Goal: Information Seeking & Learning: Find specific fact

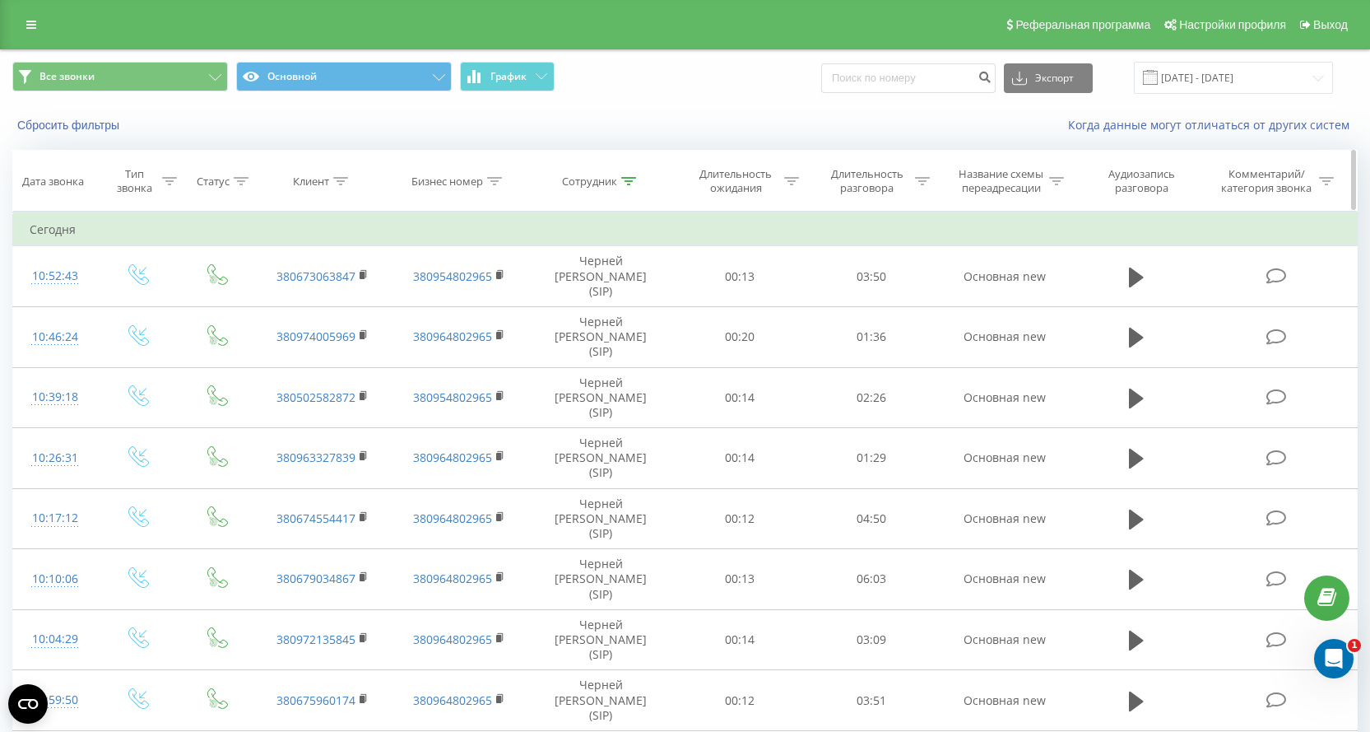
click at [631, 180] on icon at bounding box center [628, 181] width 15 height 8
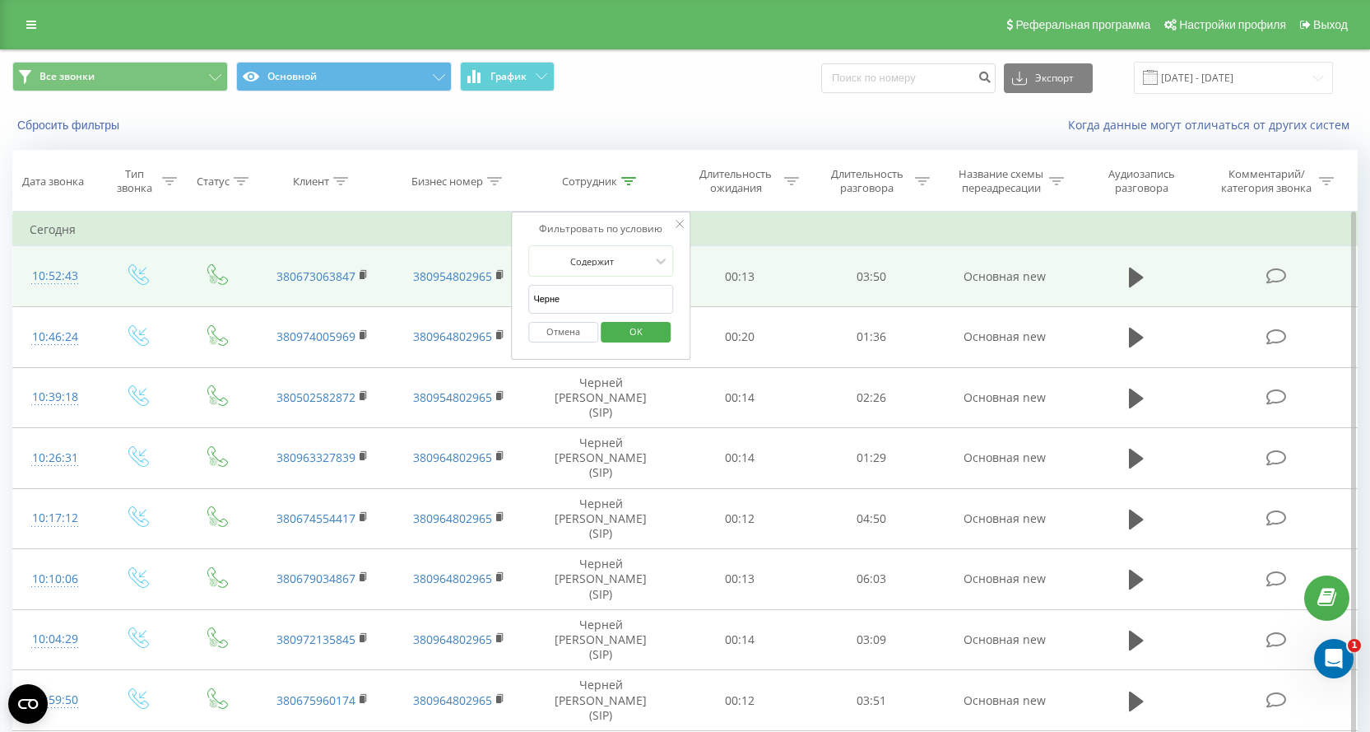
drag, startPoint x: 593, startPoint y: 305, endPoint x: 439, endPoint y: 285, distance: 156.0
click at [439, 285] on table "Фильтровать по условию Равно Введите значение Отмена OK Фильтровать по условию …" at bounding box center [685, 623] width 1346 height 822
click button "OK" at bounding box center [636, 332] width 70 height 21
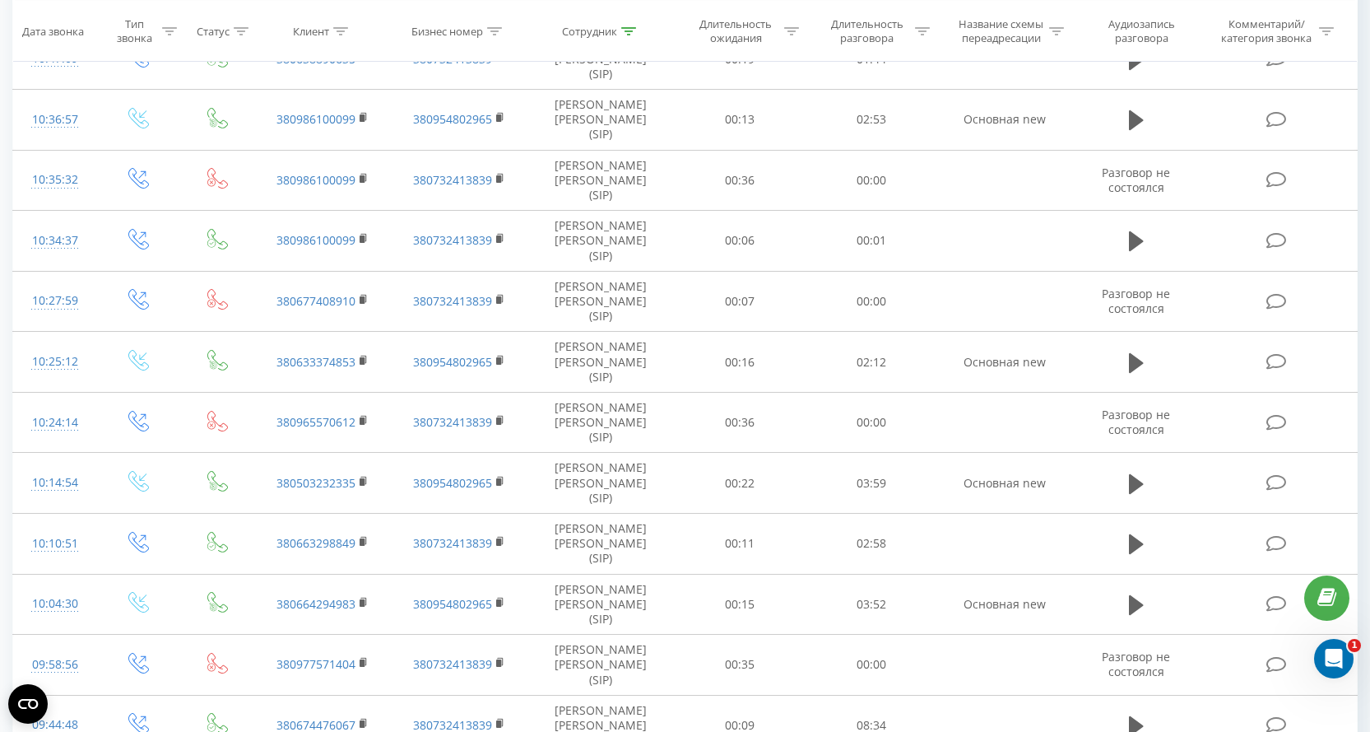
scroll to position [219, 0]
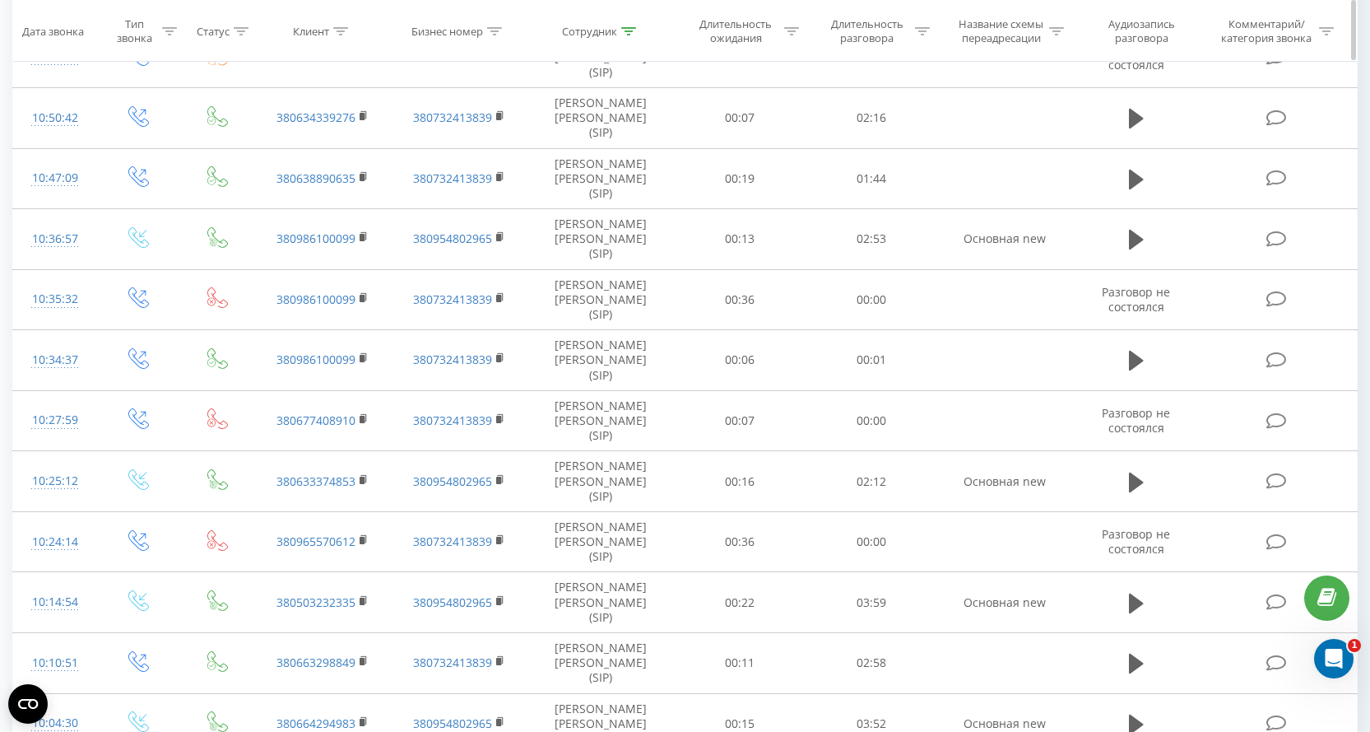
click at [627, 26] on div at bounding box center [628, 31] width 15 height 14
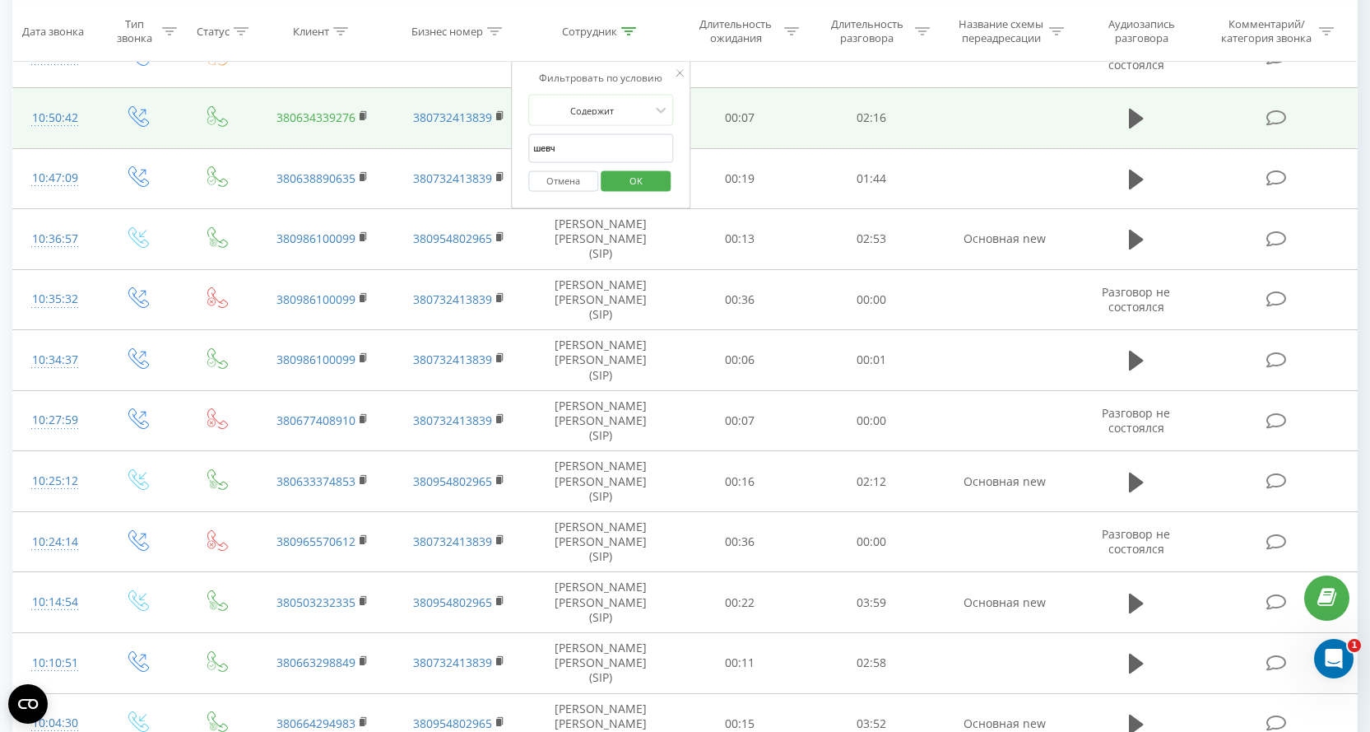
drag, startPoint x: 556, startPoint y: 147, endPoint x: 331, endPoint y: 100, distance: 229.5
click at [333, 101] on table "Фильтровать по условию Равно Введите значение Отмена OK Фильтровать по условию …" at bounding box center [685, 676] width 1346 height 1367
click button "OK" at bounding box center [636, 180] width 70 height 21
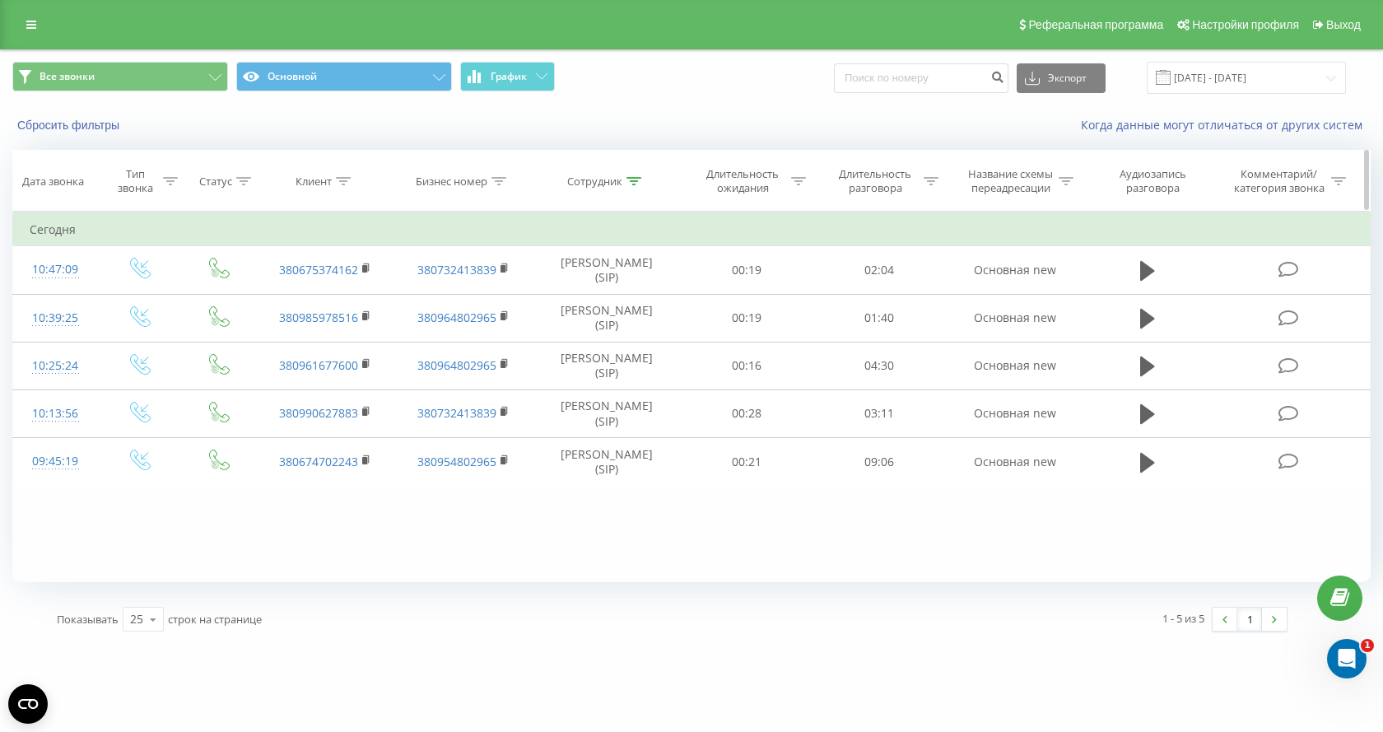
click at [631, 178] on icon at bounding box center [633, 181] width 15 height 8
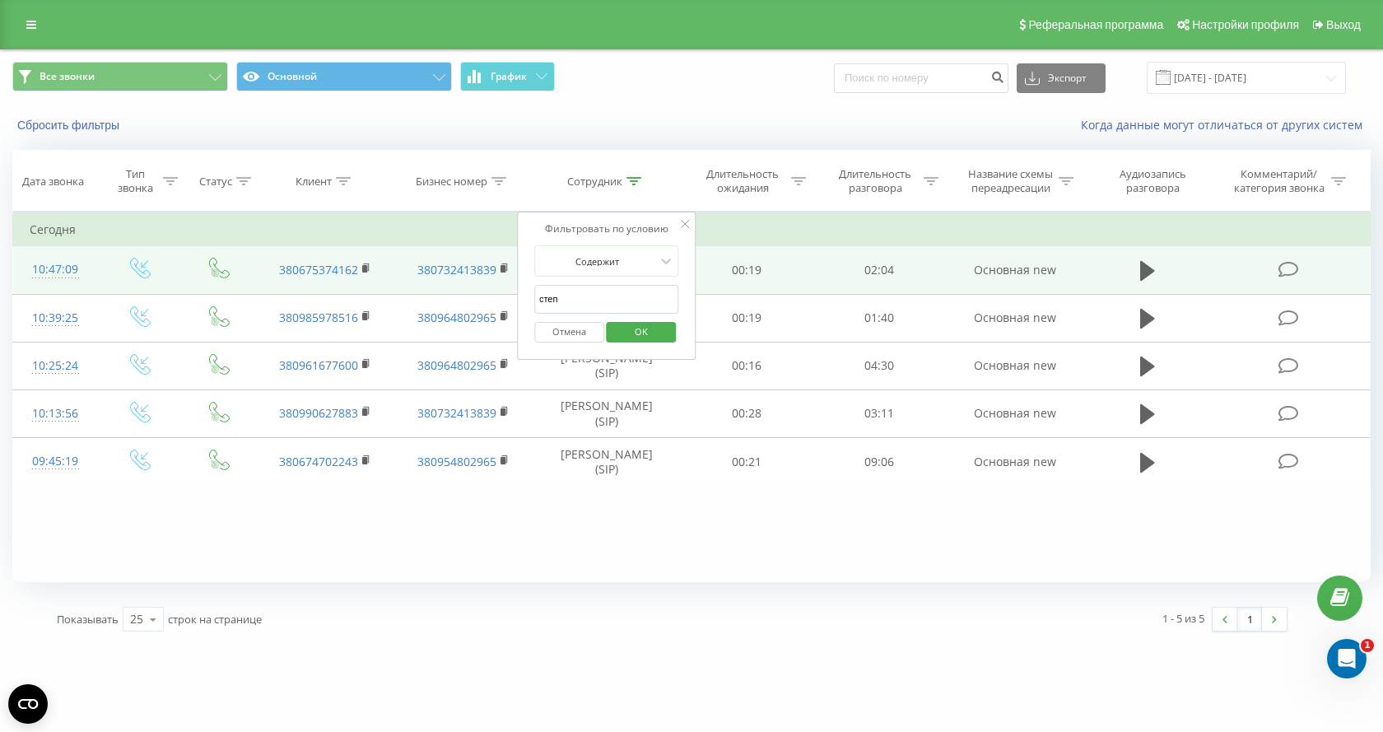
drag, startPoint x: 572, startPoint y: 298, endPoint x: 397, endPoint y: 286, distance: 175.7
click at [422, 286] on table "Фильтровать по условию Равно Введите значение Отмена OK Фильтровать по условию …" at bounding box center [691, 349] width 1358 height 274
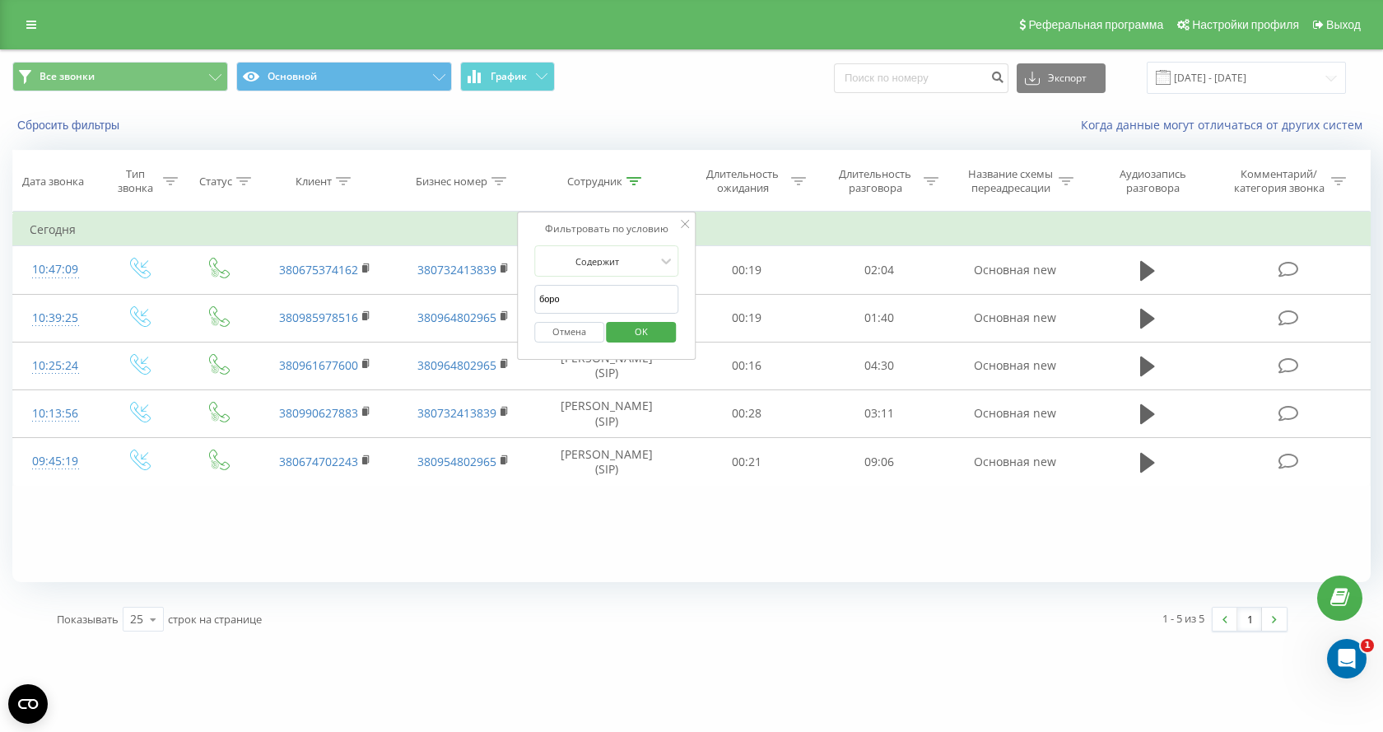
click at [651, 337] on span "OK" at bounding box center [641, 332] width 46 height 26
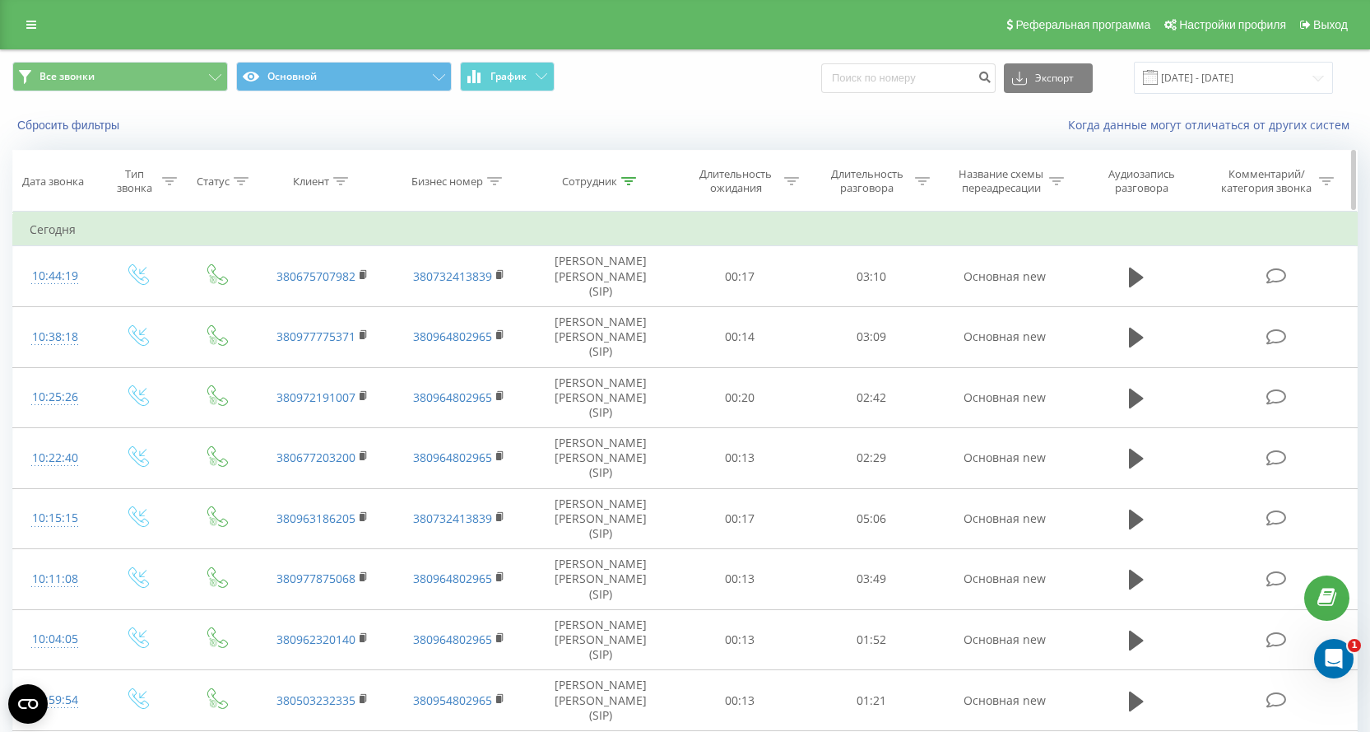
click at [629, 184] on icon at bounding box center [628, 181] width 15 height 8
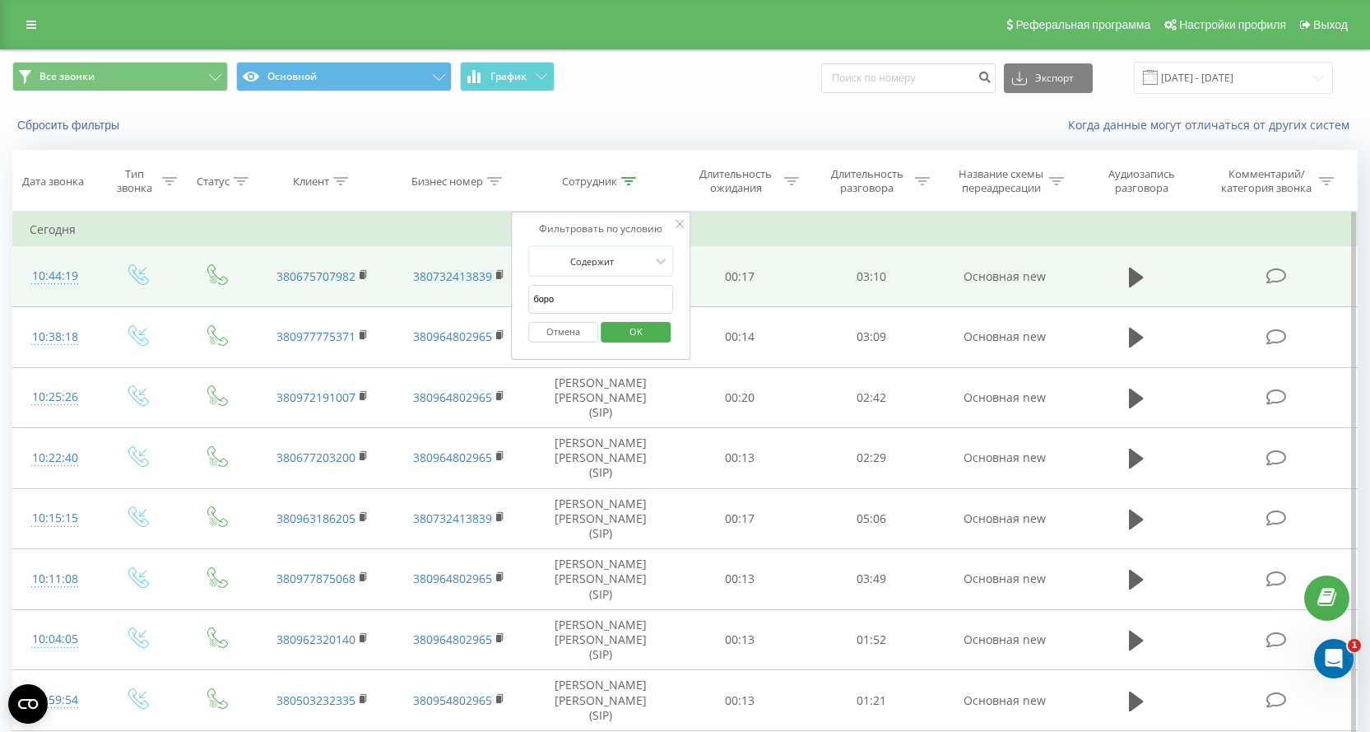
drag, startPoint x: 555, startPoint y: 304, endPoint x: 375, endPoint y: 292, distance: 179.8
click at [375, 292] on table "Фильтровать по условию Равно Введите значение Отмена OK Фильтровать по условию …" at bounding box center [685, 623] width 1346 height 822
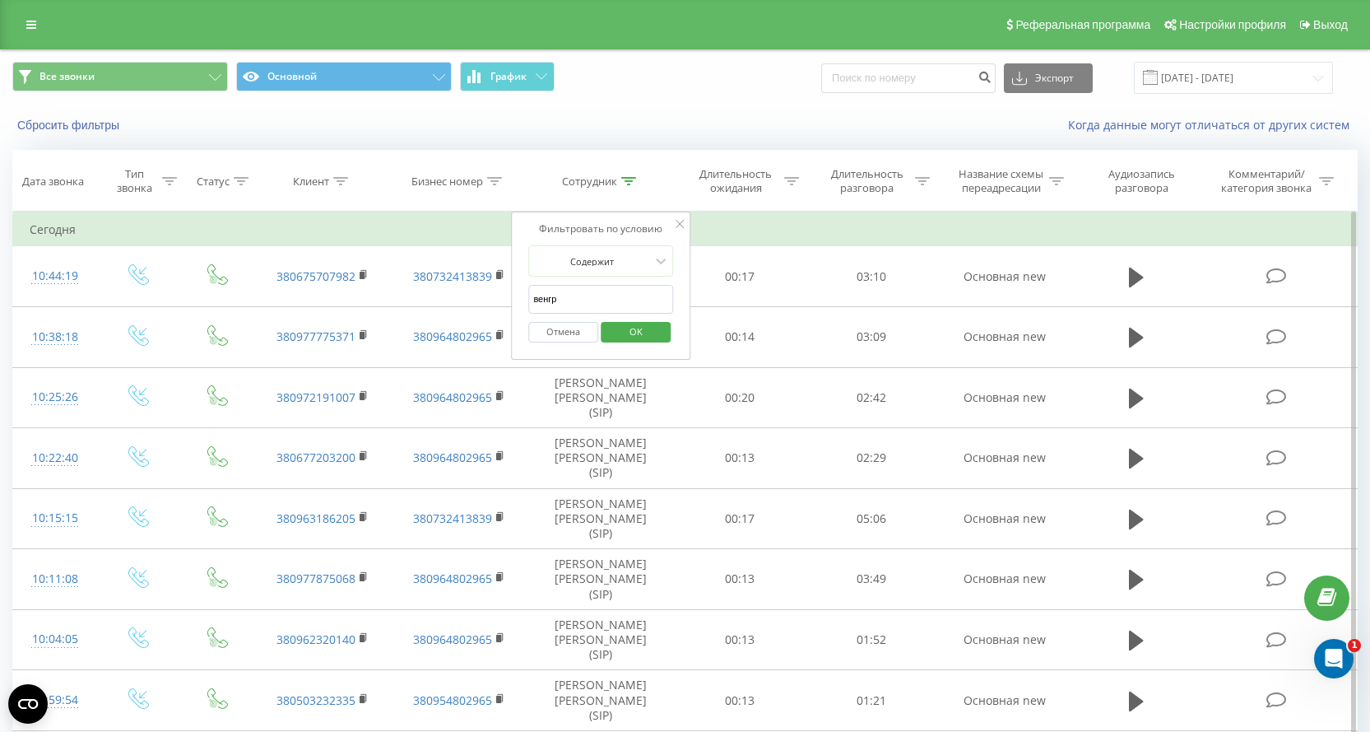
type input "венгр"
click at [647, 333] on span "OK" at bounding box center [636, 332] width 46 height 26
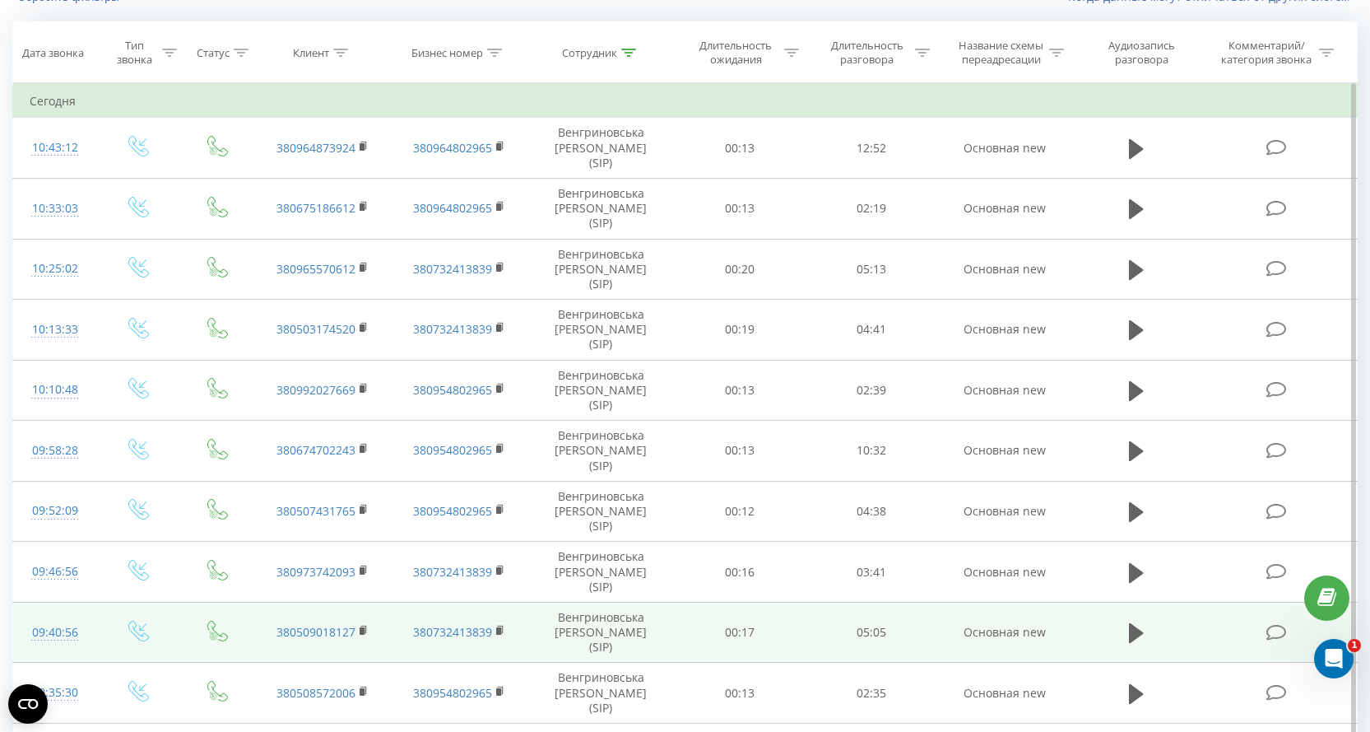
scroll to position [364, 0]
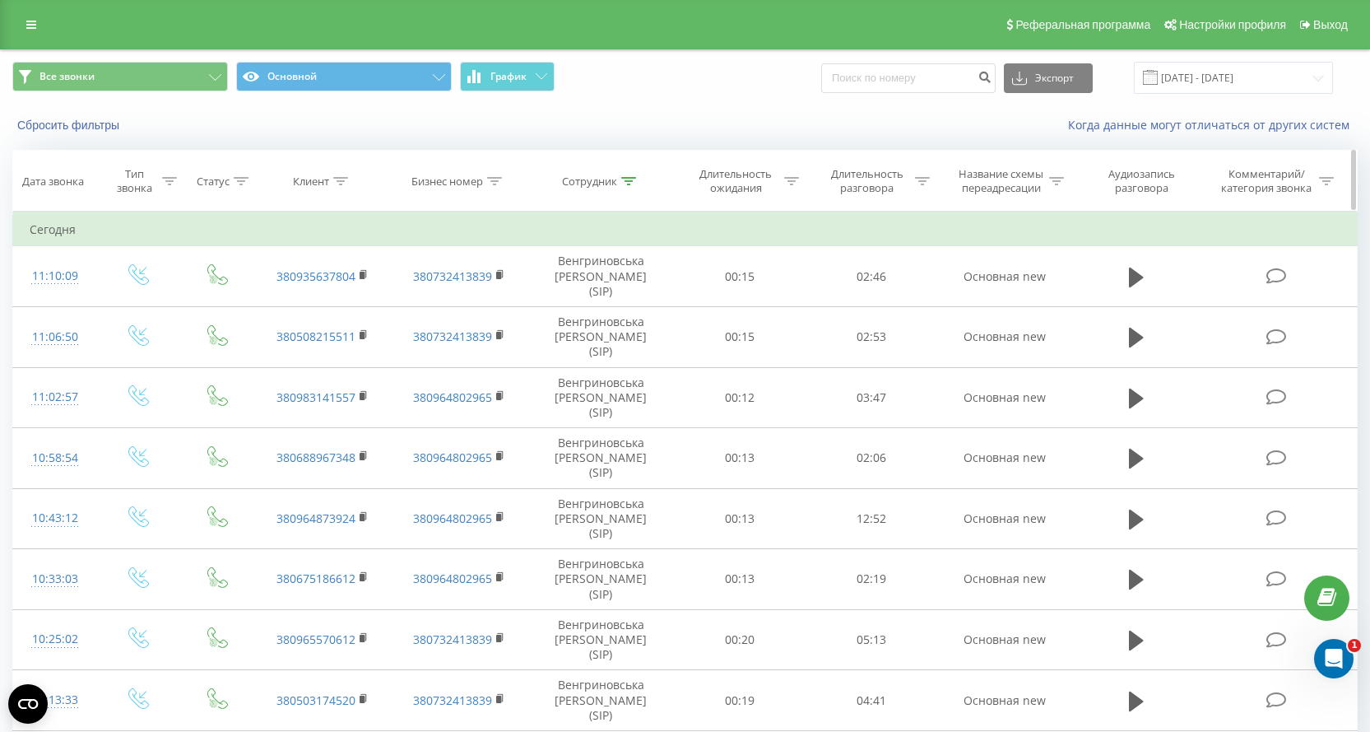
click at [632, 178] on icon at bounding box center [628, 181] width 15 height 8
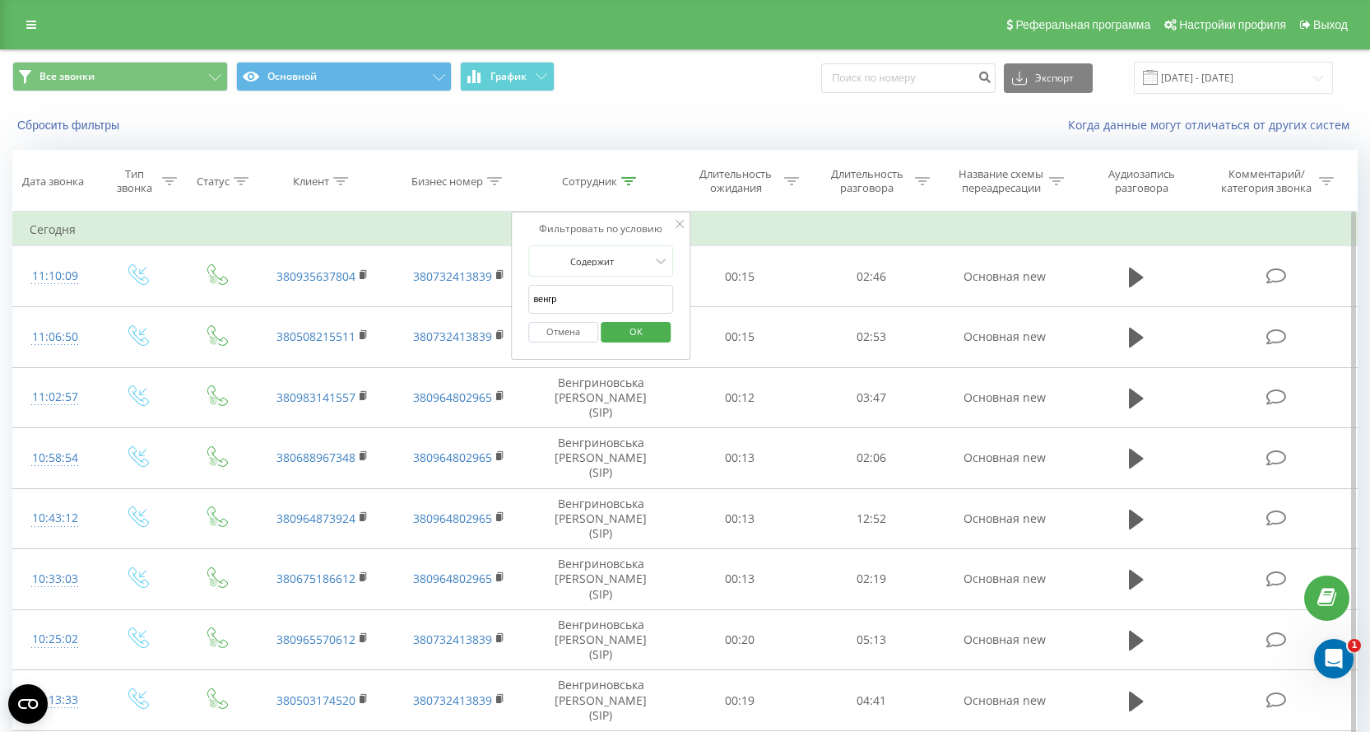
click at [548, 300] on input "венгр" at bounding box center [600, 299] width 145 height 29
type input "Черне"
click at [633, 334] on span "OK" at bounding box center [636, 332] width 46 height 26
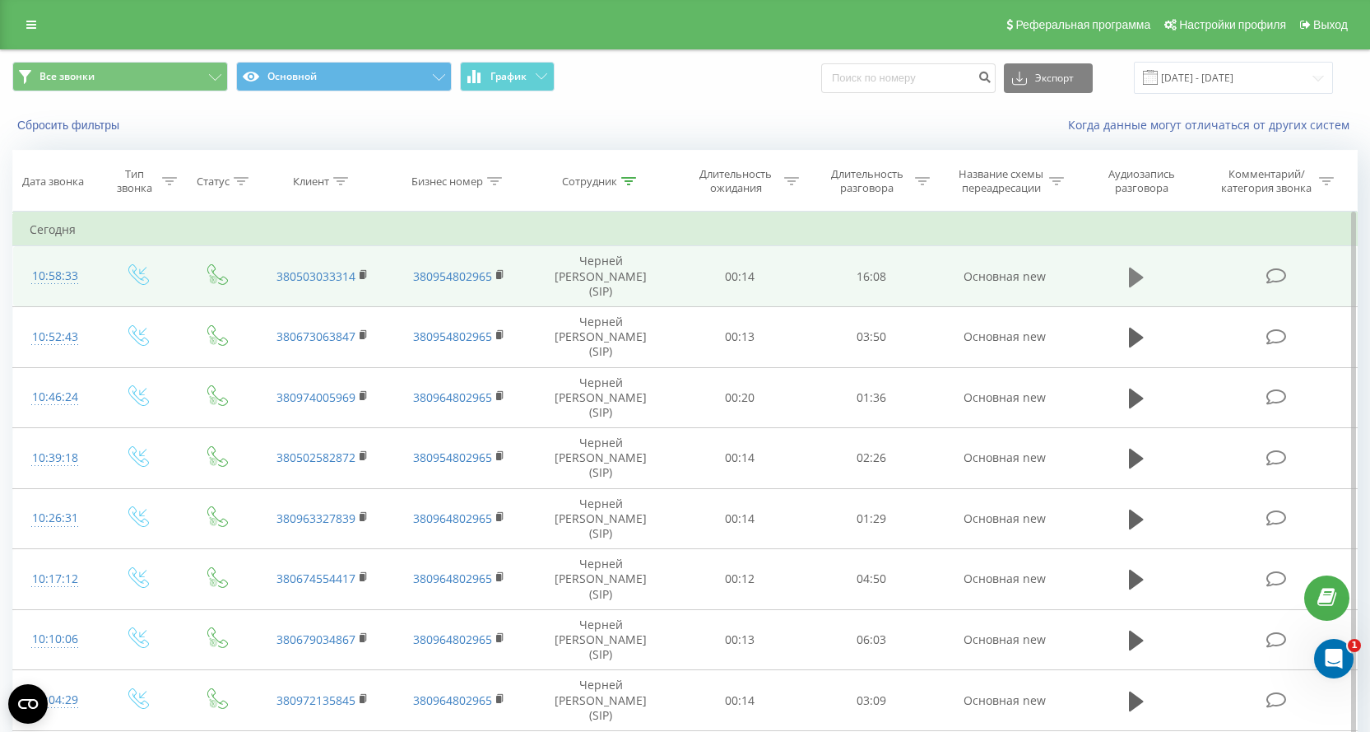
click at [1138, 276] on icon at bounding box center [1136, 277] width 15 height 23
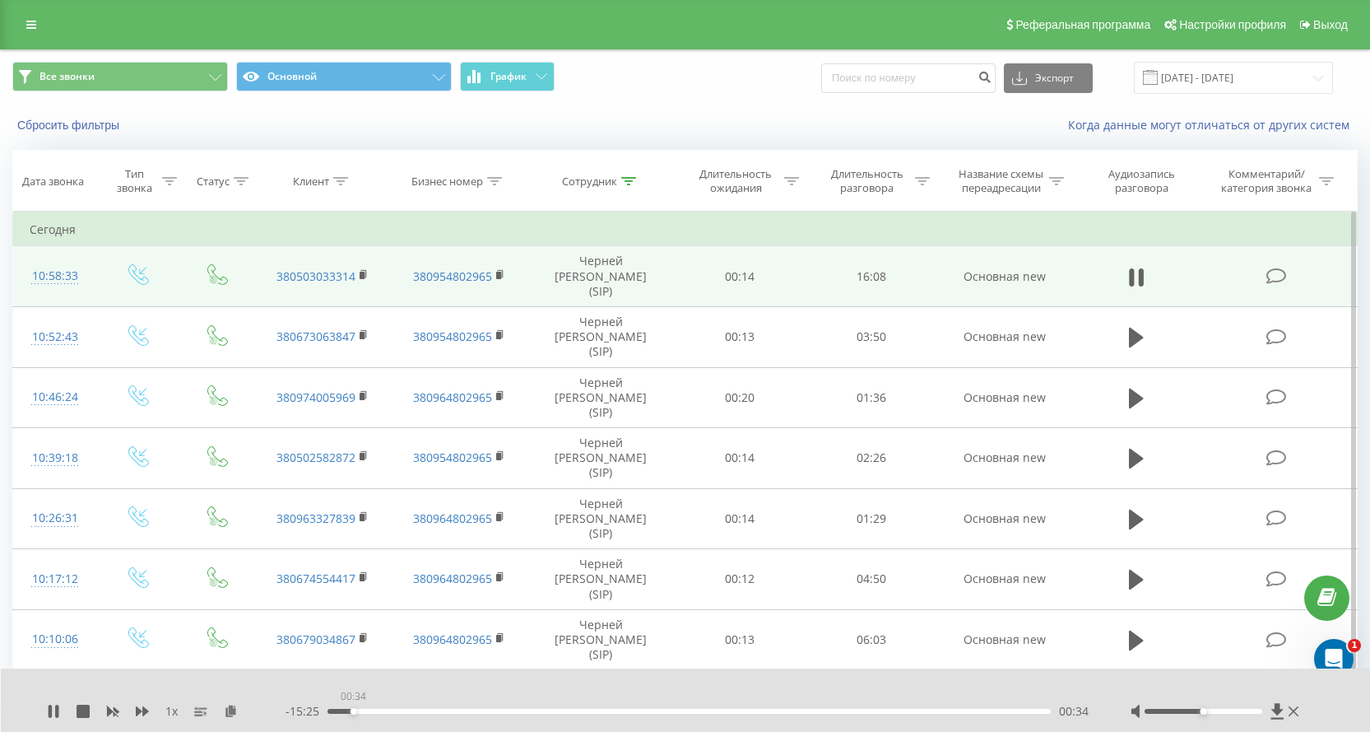
click at [353, 713] on div "00:34" at bounding box center [689, 711] width 723 height 5
click at [369, 711] on div "00:35" at bounding box center [689, 711] width 723 height 5
click at [384, 711] on div "00:55" at bounding box center [689, 711] width 723 height 5
click at [50, 712] on icon at bounding box center [50, 711] width 3 height 13
click at [54, 709] on icon at bounding box center [54, 711] width 10 height 13
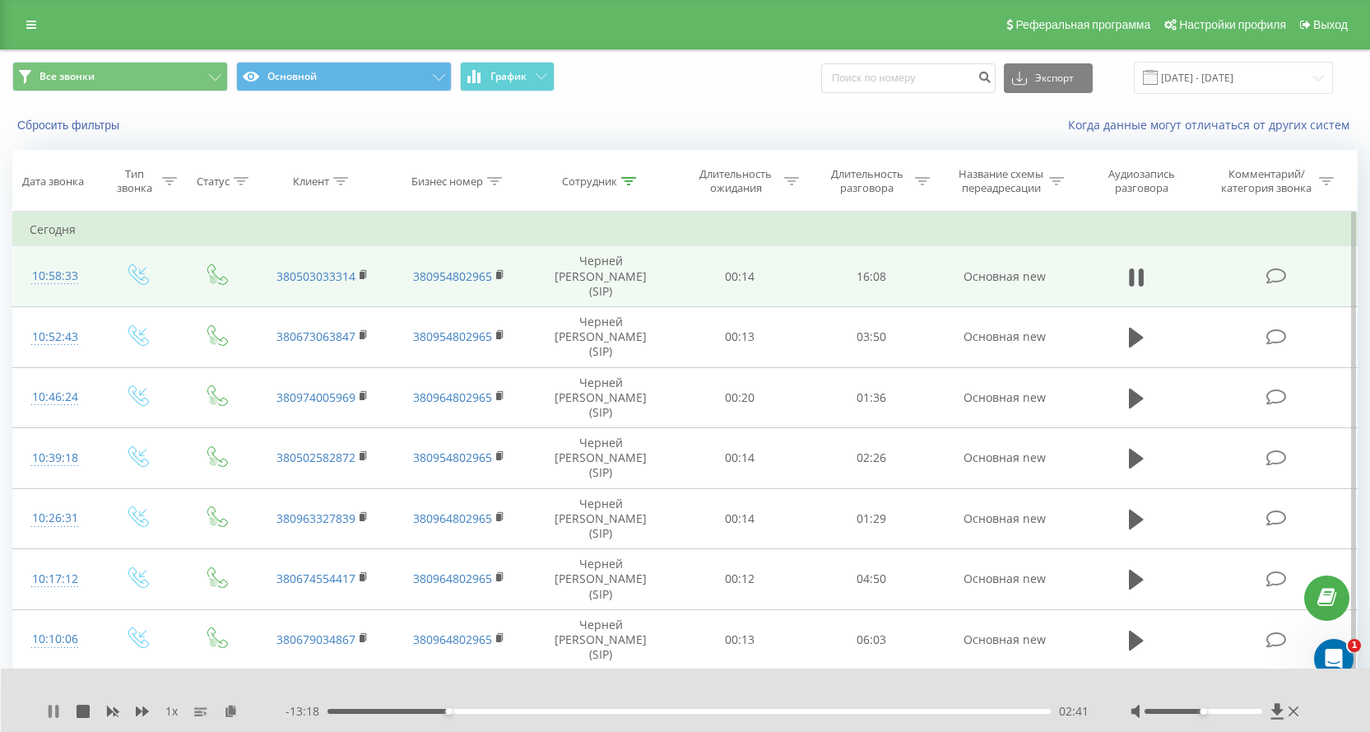
click at [56, 714] on icon at bounding box center [56, 711] width 3 height 13
click at [57, 709] on icon at bounding box center [53, 711] width 13 height 13
click at [57, 709] on icon at bounding box center [56, 711] width 3 height 13
click at [52, 705] on icon at bounding box center [53, 711] width 13 height 13
click at [47, 713] on icon at bounding box center [53, 711] width 13 height 13
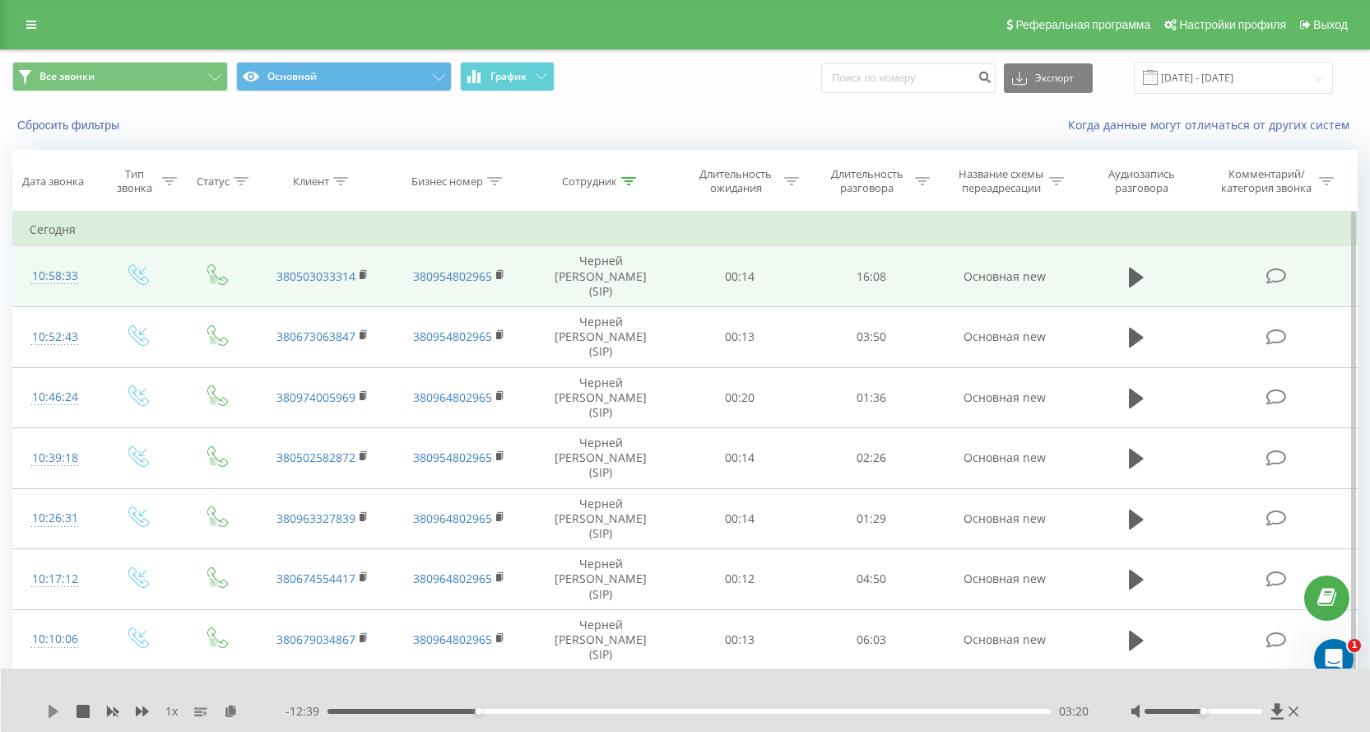
click at [52, 717] on icon at bounding box center [53, 711] width 13 height 13
click at [58, 709] on icon at bounding box center [56, 711] width 3 height 13
click at [58, 709] on icon at bounding box center [53, 711] width 13 height 13
click at [58, 709] on icon at bounding box center [56, 711] width 3 height 13
click at [58, 709] on icon at bounding box center [53, 711] width 13 height 13
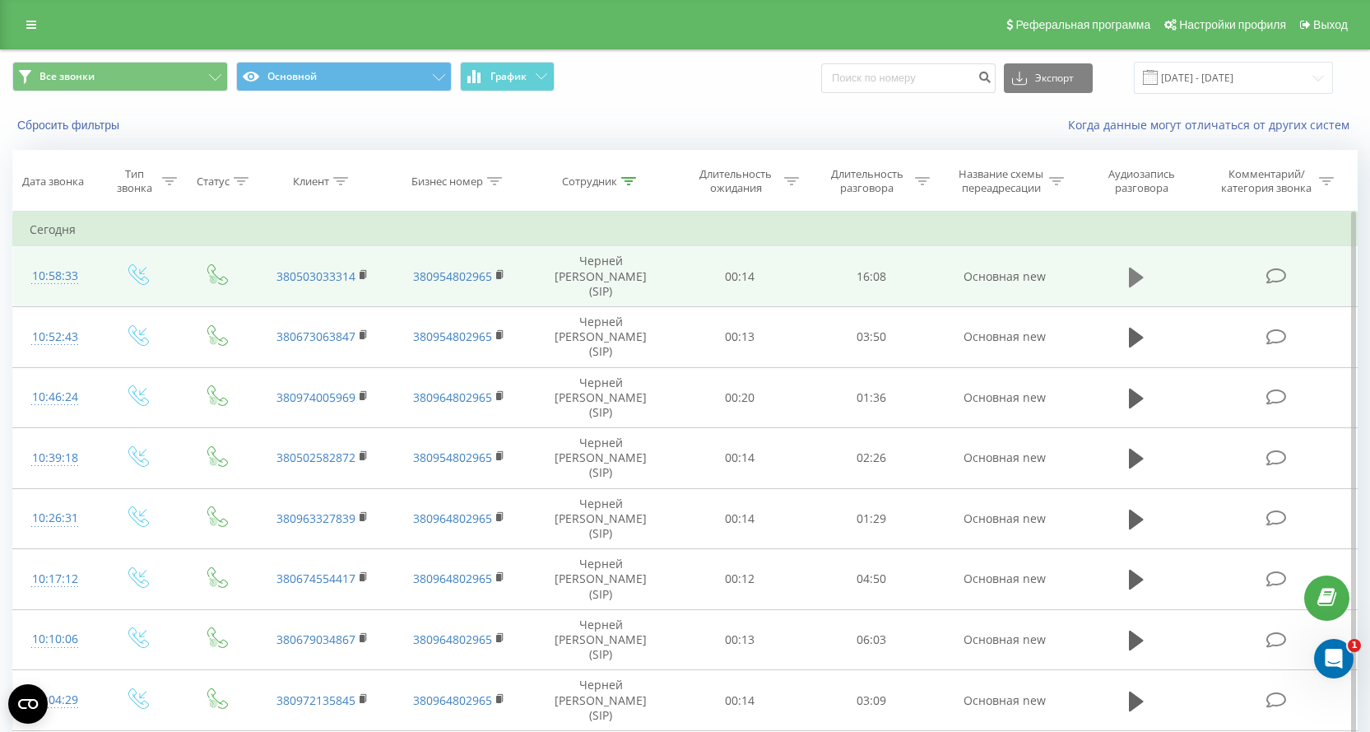
click at [1138, 272] on icon at bounding box center [1136, 277] width 15 height 20
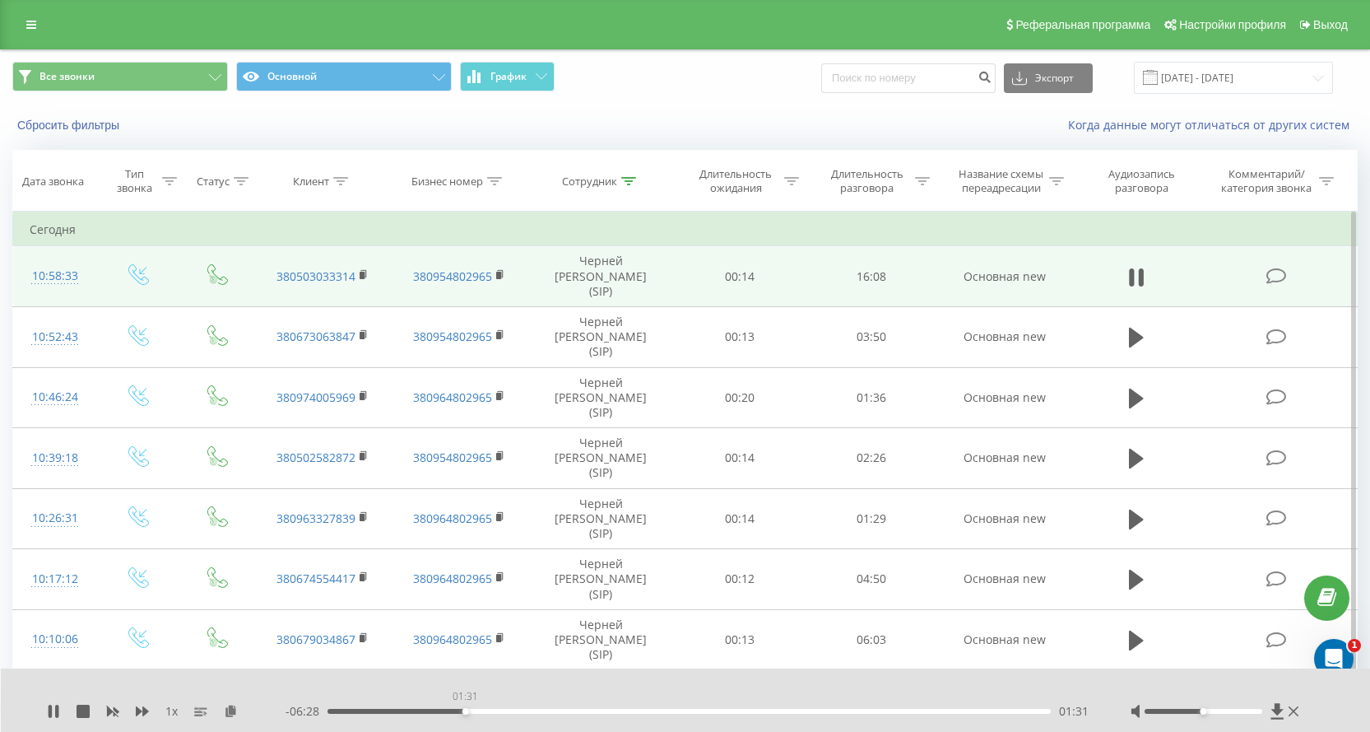
click at [465, 709] on div "01:31" at bounding box center [689, 711] width 723 height 5
click at [493, 712] on div "01:50" at bounding box center [689, 711] width 723 height 5
click at [535, 713] on div "02:06" at bounding box center [689, 711] width 723 height 5
click at [565, 709] on div "02:22" at bounding box center [689, 711] width 723 height 5
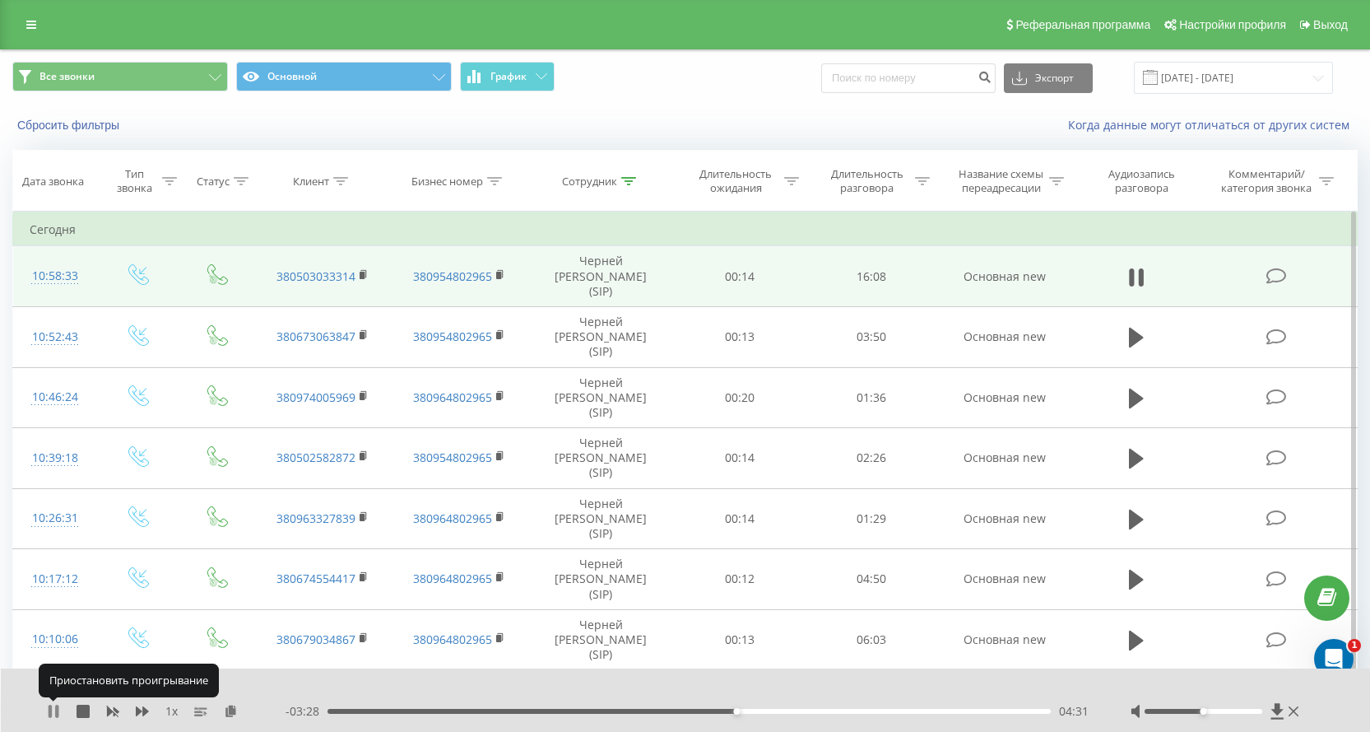
click at [49, 712] on icon at bounding box center [50, 711] width 3 height 13
click at [53, 710] on icon at bounding box center [54, 711] width 10 height 13
drag, startPoint x: 48, startPoint y: 712, endPoint x: 54, endPoint y: 696, distance: 17.0
click at [48, 712] on icon at bounding box center [53, 711] width 13 height 13
click at [52, 710] on icon at bounding box center [54, 711] width 10 height 13
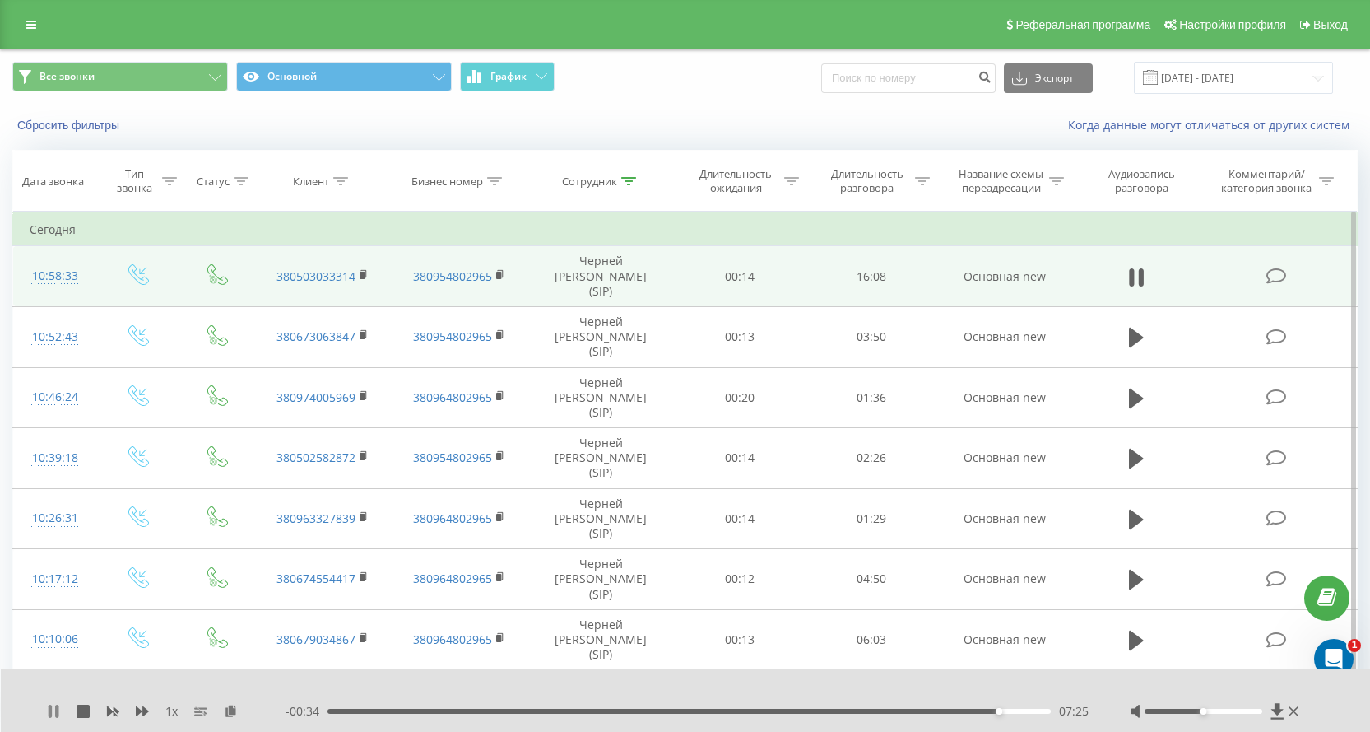
click at [53, 712] on icon at bounding box center [53, 711] width 13 height 13
click at [57, 712] on icon at bounding box center [54, 711] width 10 height 13
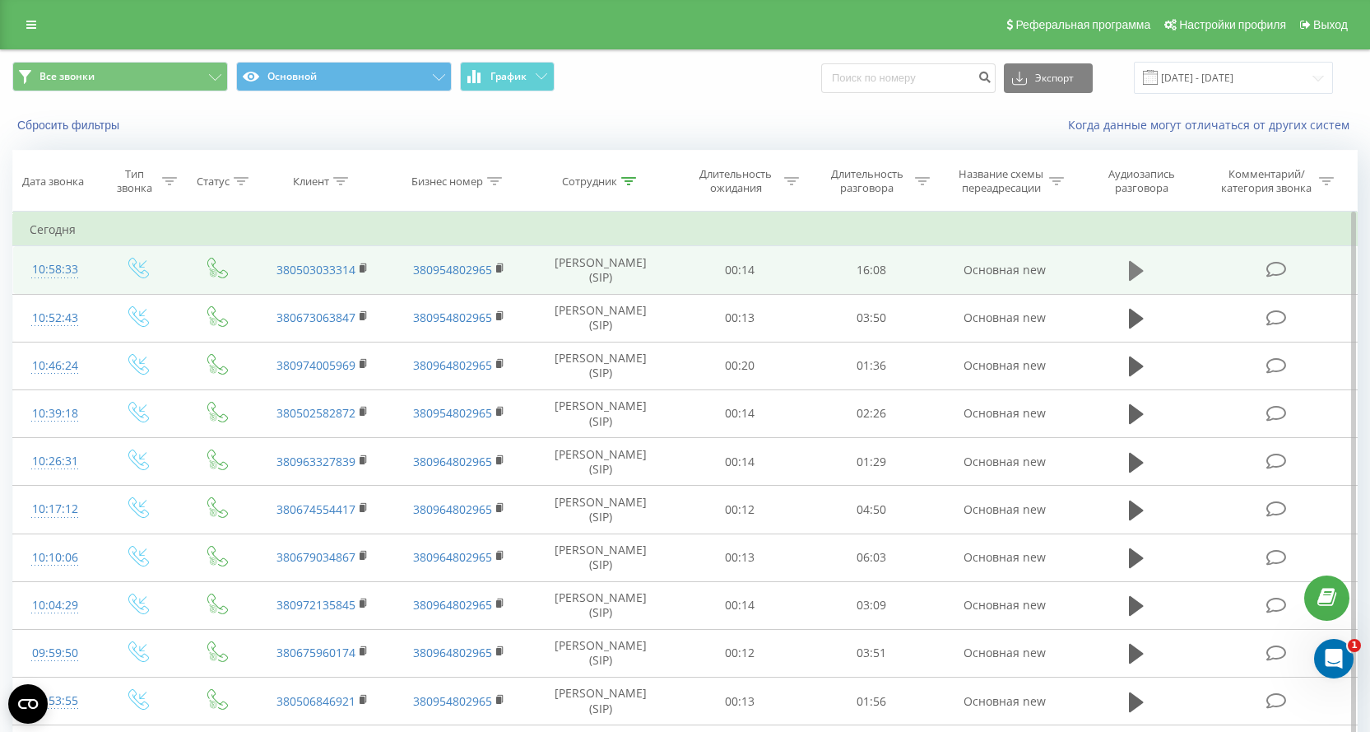
click at [1136, 271] on icon at bounding box center [1136, 271] width 15 height 20
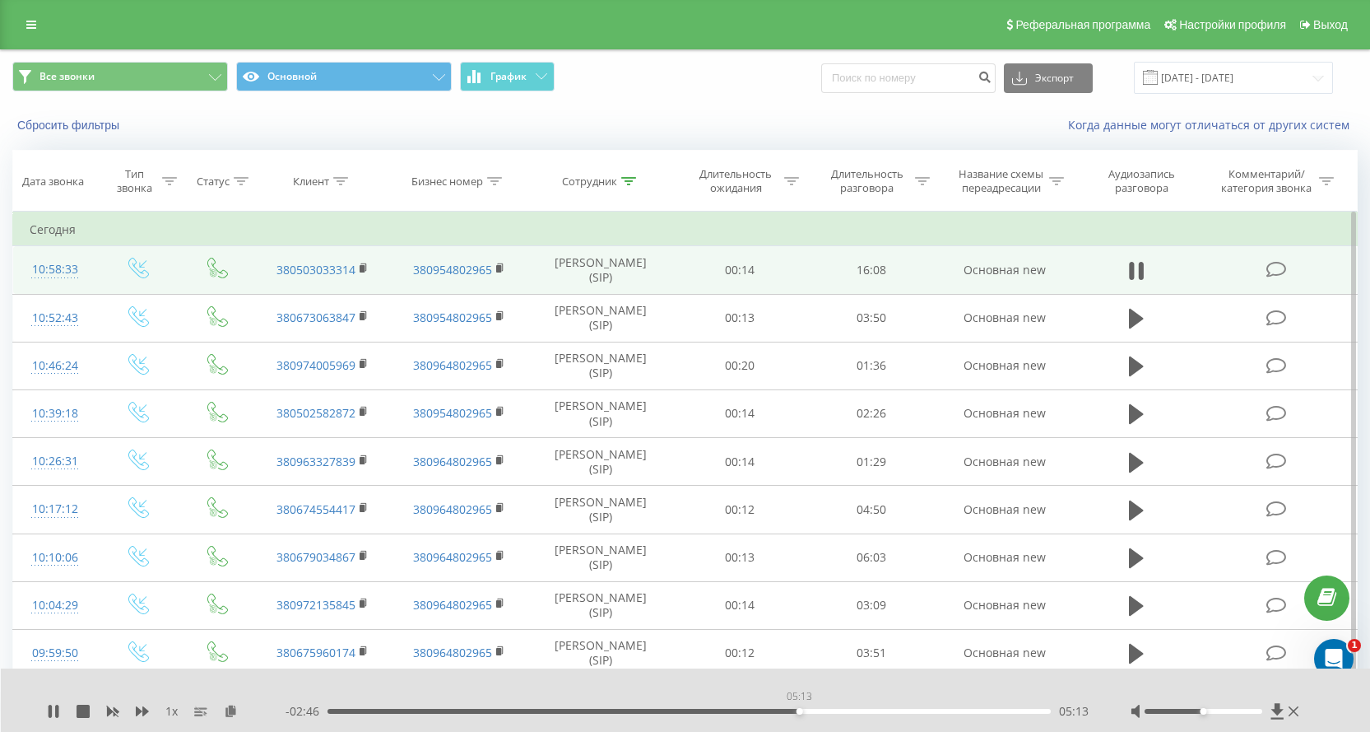
click at [799, 709] on div "05:13" at bounding box center [689, 711] width 723 height 5
click at [925, 714] on div "- 02:44 05:15 05:15" at bounding box center [688, 711] width 804 height 16
click at [925, 711] on div "06:36" at bounding box center [689, 711] width 723 height 5
click at [991, 710] on div "07:20" at bounding box center [689, 711] width 723 height 5
click at [1280, 708] on icon at bounding box center [1277, 711] width 12 height 16
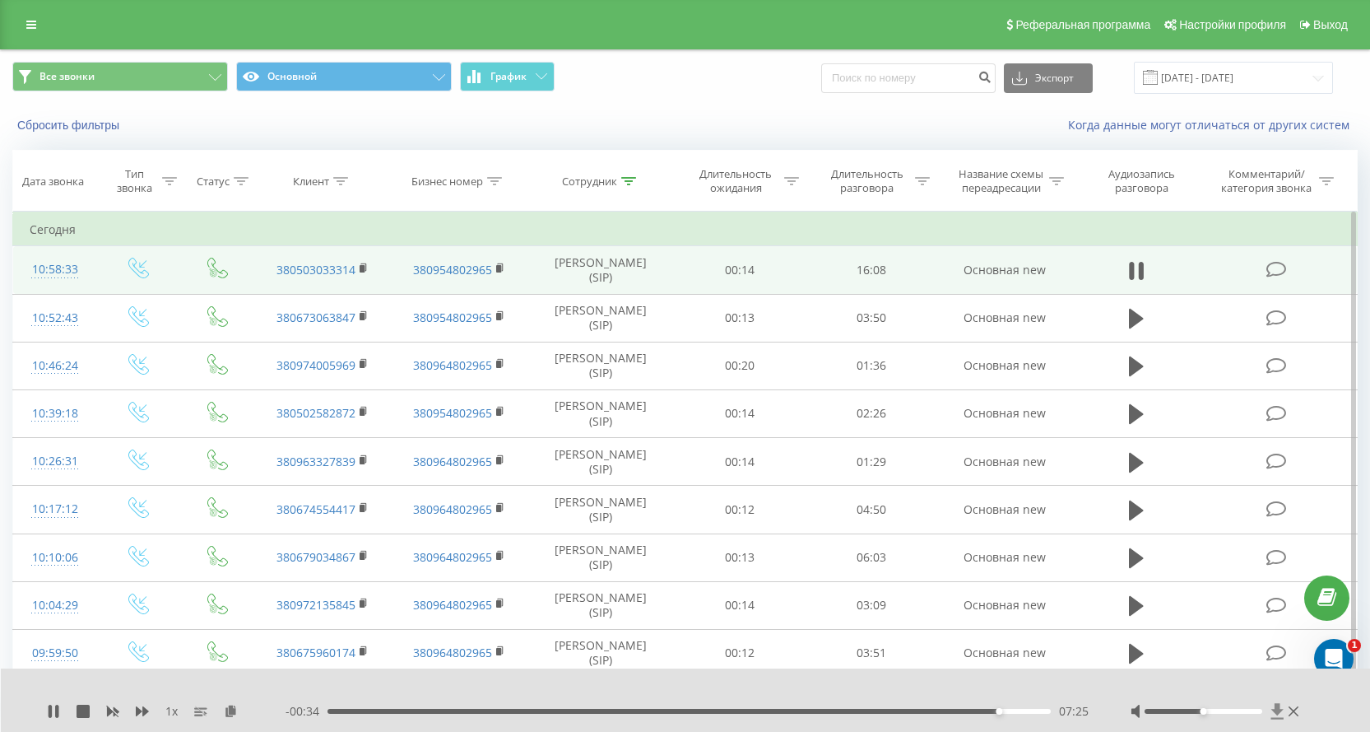
click at [1277, 707] on icon at bounding box center [1277, 711] width 12 height 16
click at [1249, 678] on div "1 x - 00:32 07:26 07:26" at bounding box center [686, 699] width 1370 height 63
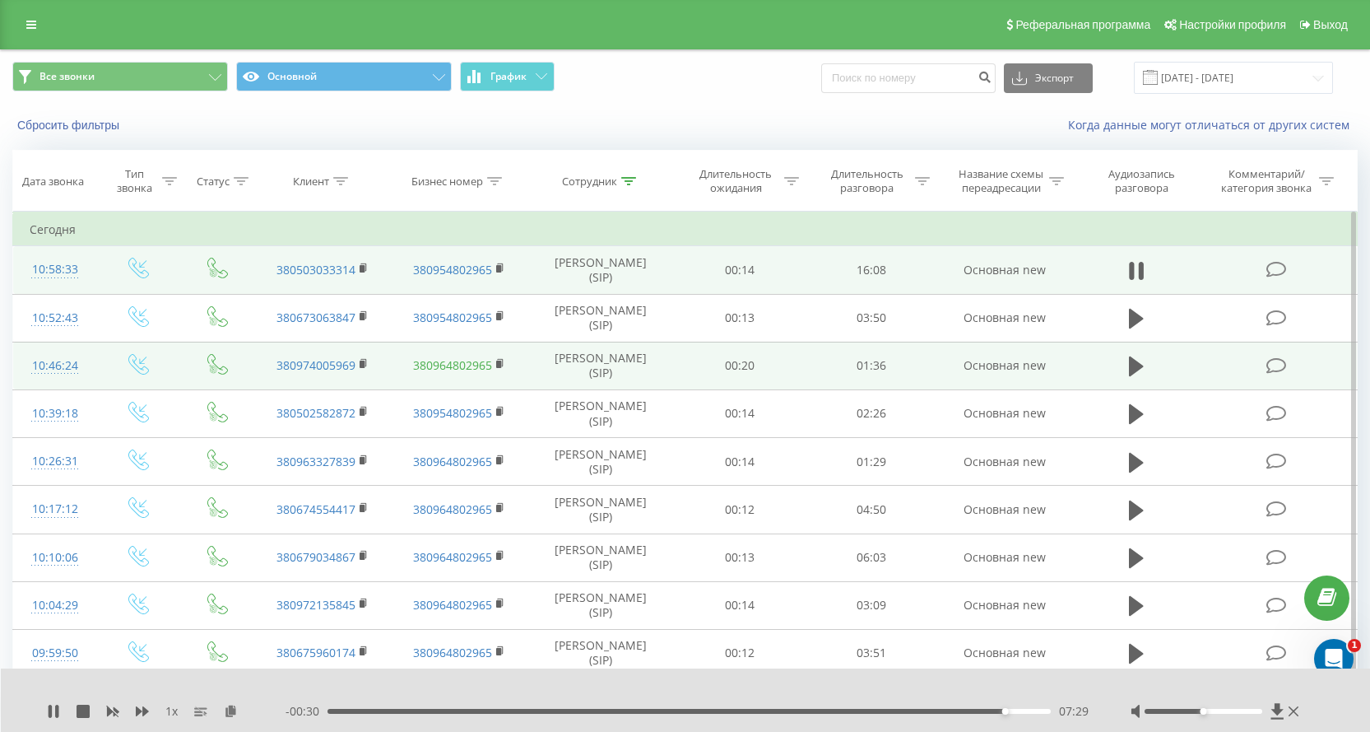
drag, startPoint x: 53, startPoint y: 712, endPoint x: 474, endPoint y: 360, distance: 549.2
click at [53, 711] on icon at bounding box center [53, 711] width 13 height 13
